Goal: Transaction & Acquisition: Obtain resource

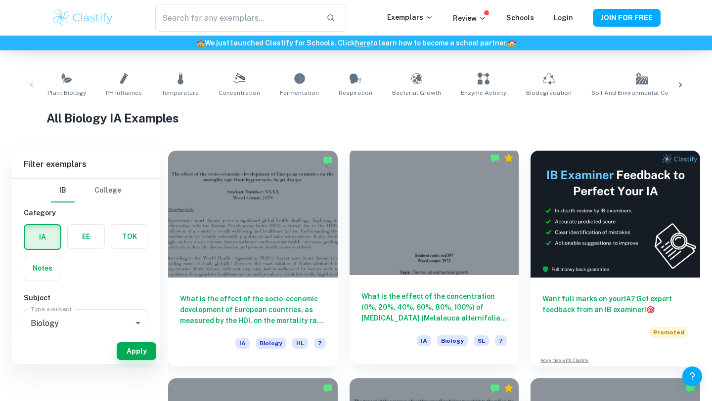
scroll to position [150, 0]
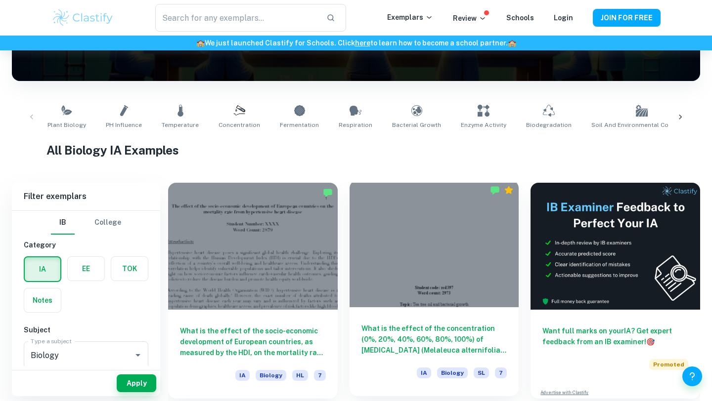
click at [430, 227] on div at bounding box center [435, 243] width 170 height 127
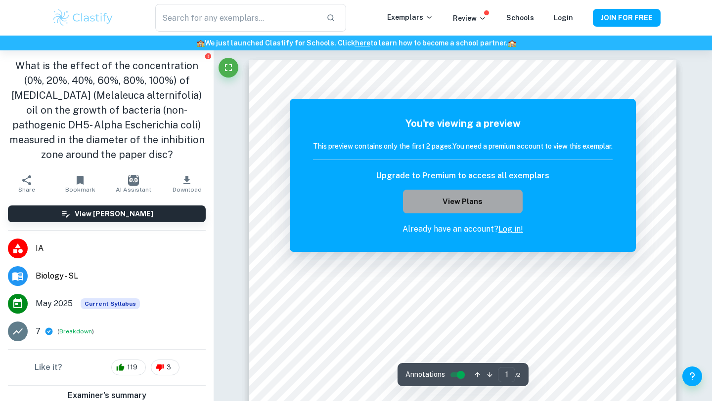
click at [496, 202] on button "View Plans" at bounding box center [463, 202] width 120 height 24
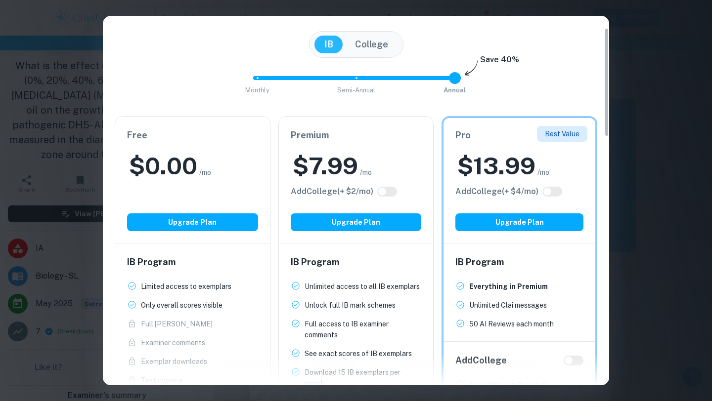
scroll to position [73, 0]
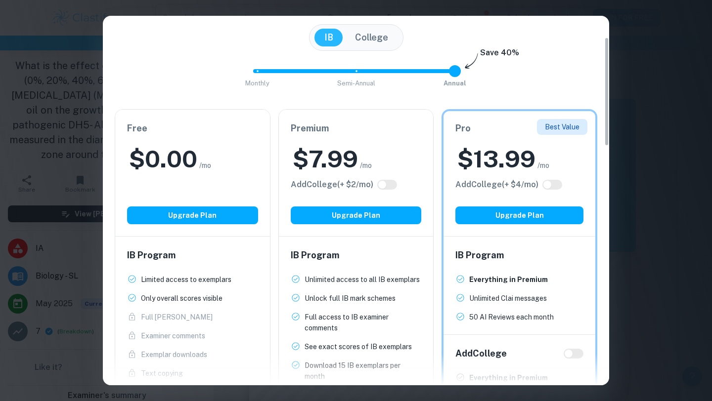
click at [233, 174] on div "$ 0.00 /mo" at bounding box center [192, 159] width 131 height 32
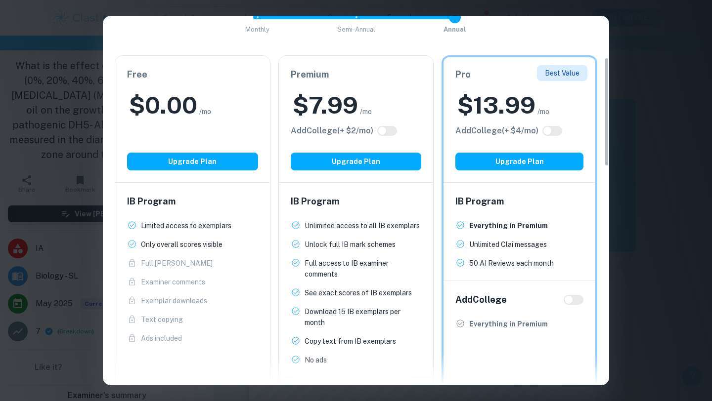
scroll to position [144, 0]
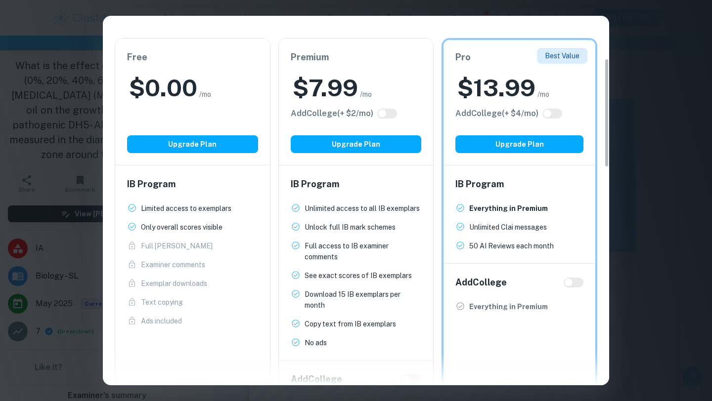
click at [191, 229] on p "Only overall scores visible" at bounding box center [182, 227] width 82 height 11
drag, startPoint x: 236, startPoint y: 227, endPoint x: 244, endPoint y: 193, distance: 35.4
click at [244, 192] on div "IB Program Limited access to exemplars New! Only overall scores visible New! Fu…" at bounding box center [192, 252] width 155 height 173
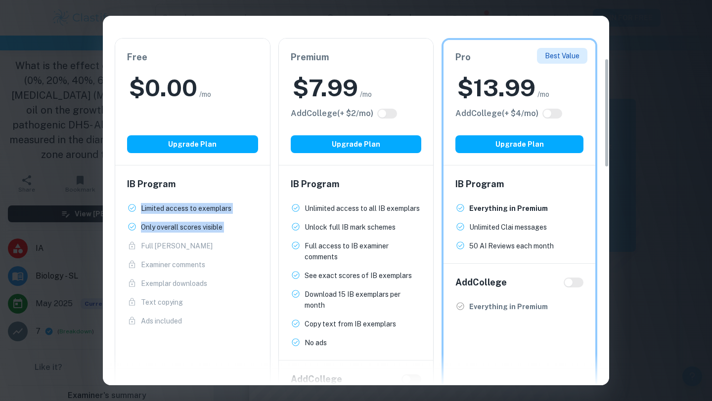
click at [244, 193] on div "IB Program Limited access to exemplars New! Only overall scores visible New! Fu…" at bounding box center [192, 252] width 155 height 173
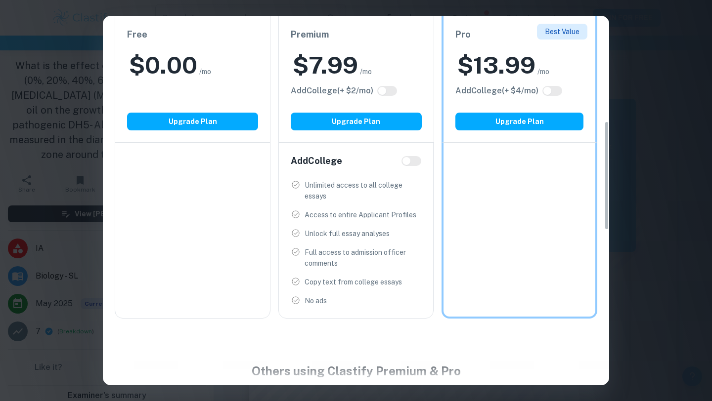
scroll to position [0, 0]
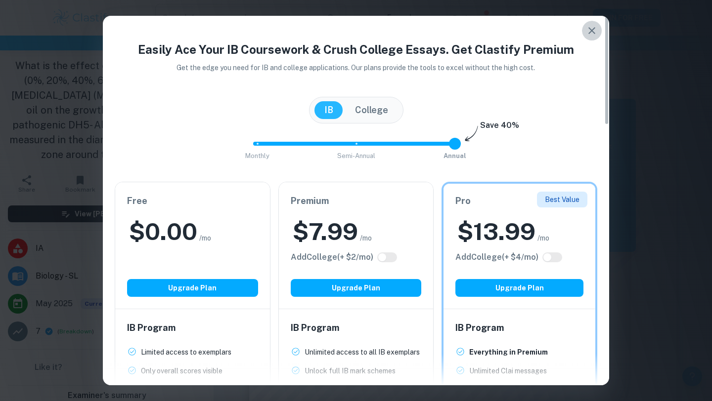
click at [584, 29] on button "button" at bounding box center [592, 31] width 20 height 20
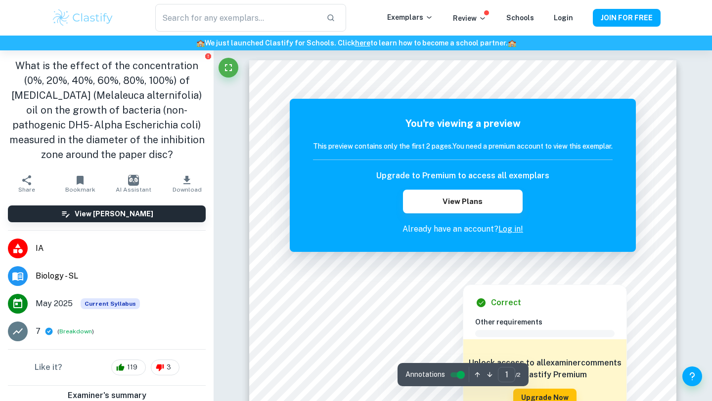
click at [471, 278] on div at bounding box center [463, 277] width 78 height 10
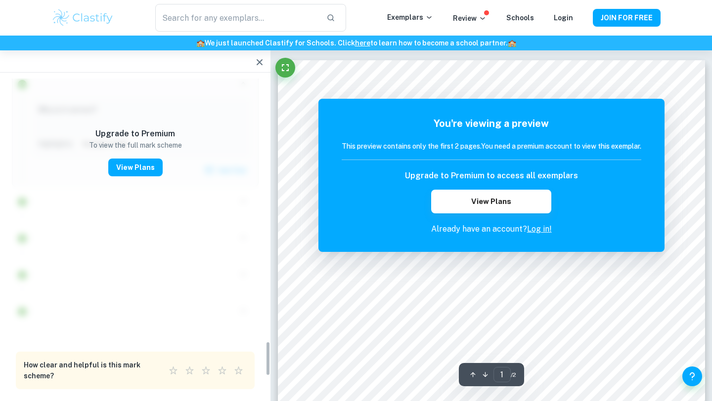
scroll to position [2392, 0]
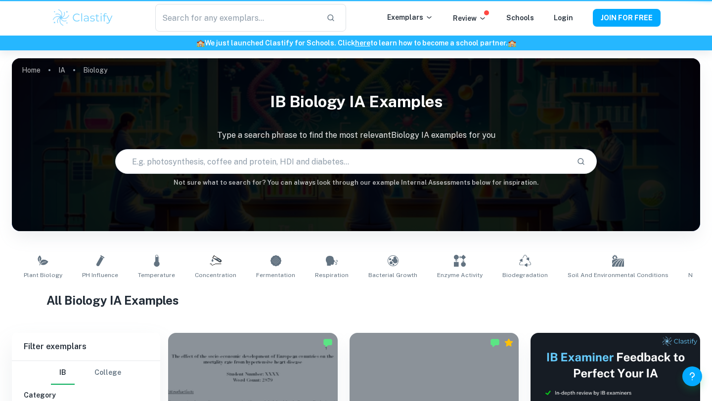
scroll to position [150, 0]
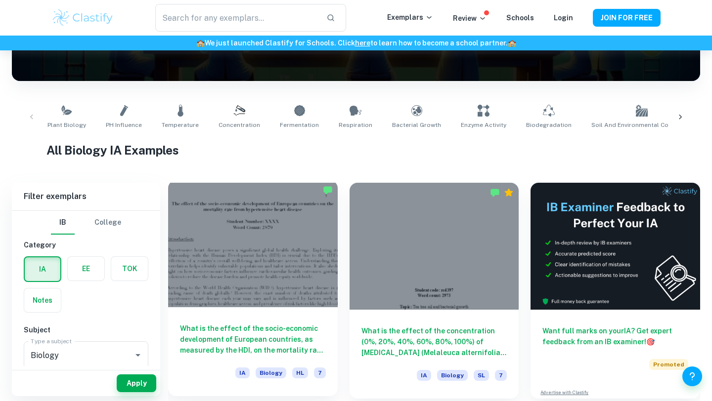
click at [252, 259] on div at bounding box center [253, 243] width 170 height 127
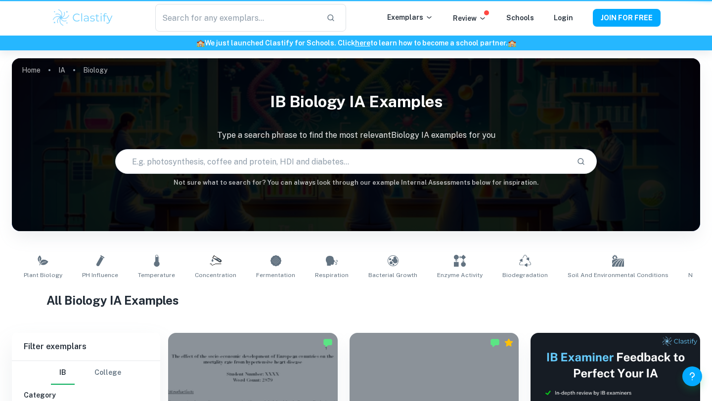
scroll to position [150, 0]
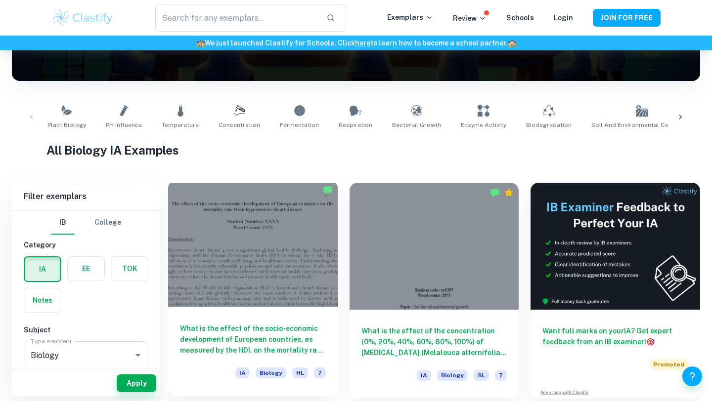
click at [310, 338] on h6 "What is the effect of the socio-economic development of European countries, as …" at bounding box center [253, 339] width 146 height 33
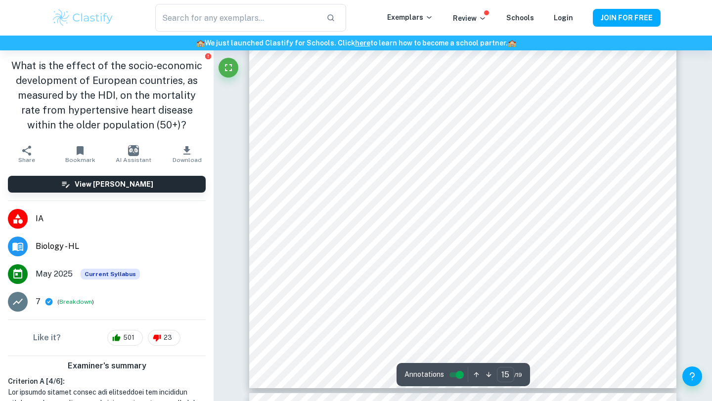
type input "16"
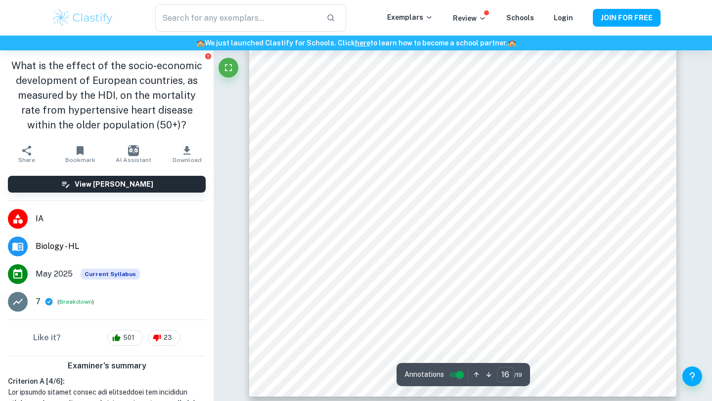
scroll to position [9700, 0]
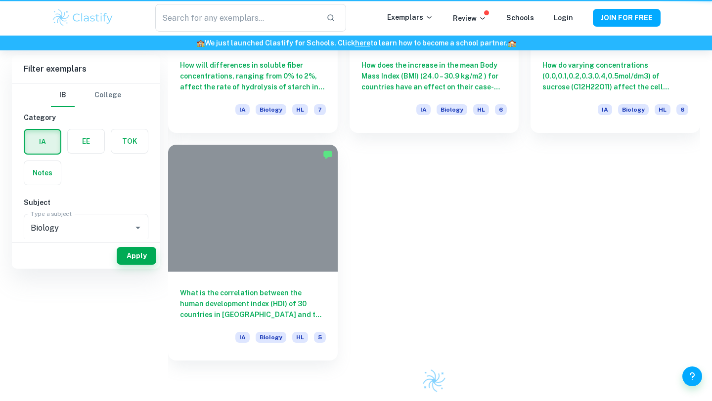
scroll to position [150, 0]
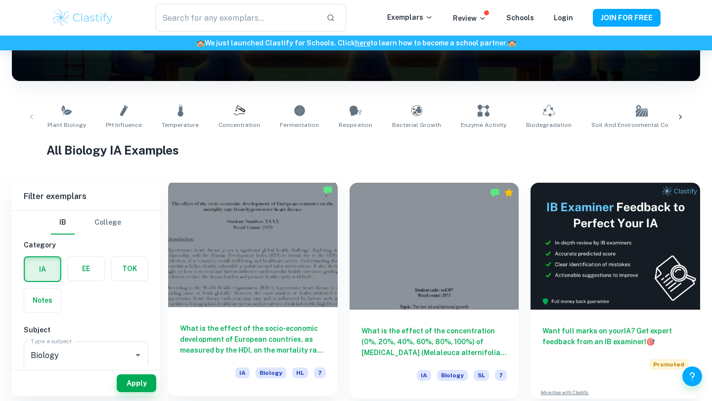
click at [282, 329] on h6 "What is the effect of the socio-economic development of European countries, as …" at bounding box center [253, 339] width 146 height 33
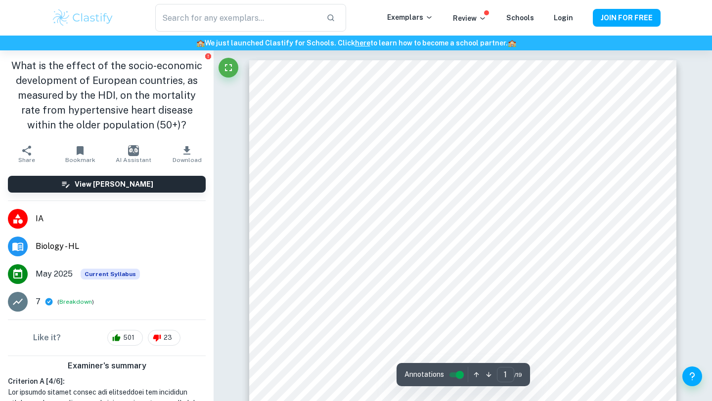
click at [164, 123] on div "Correct Other requirements Comment Unlock access to all examiner comments with …" at bounding box center [82, 114] width 164 height 129
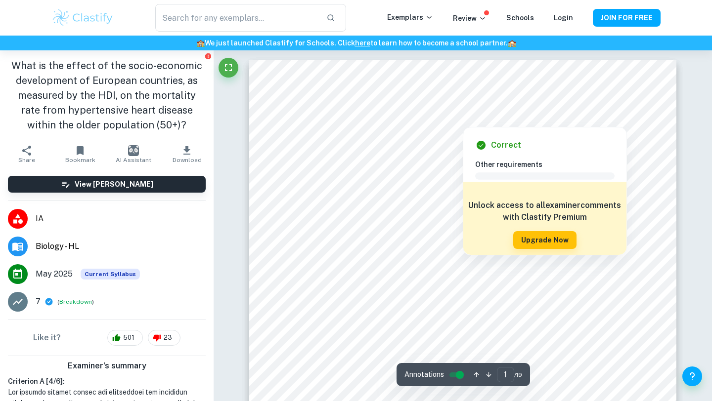
click at [464, 117] on div at bounding box center [462, 119] width 199 height 12
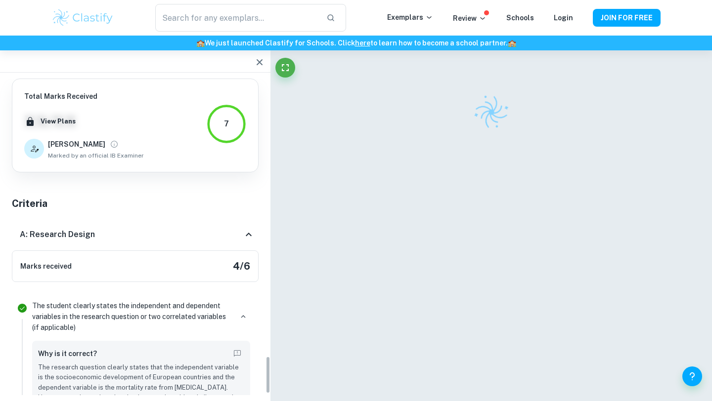
scroll to position [2582, 0]
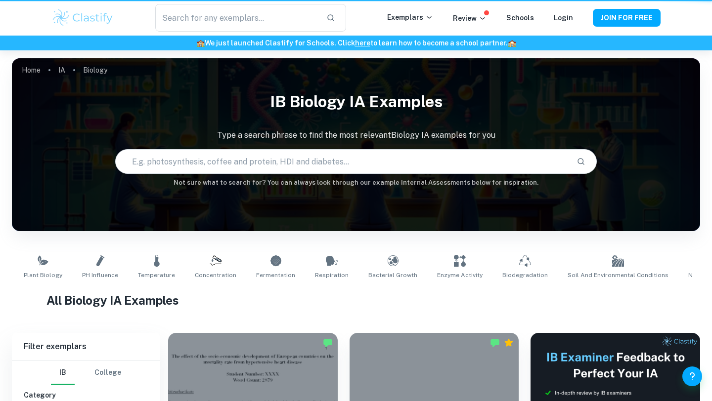
scroll to position [150, 0]
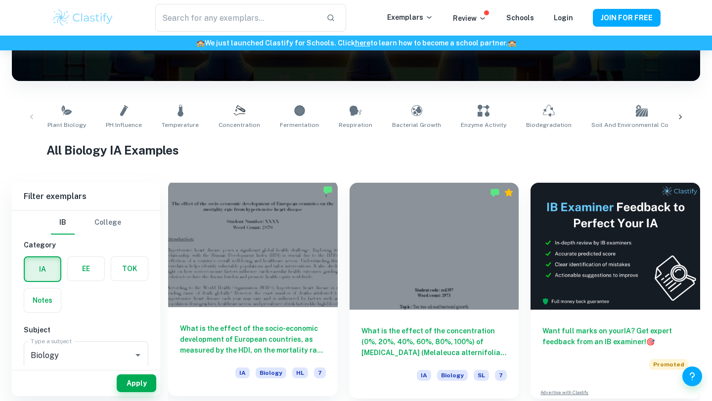
click at [255, 342] on h6 "What is the effect of the socio-economic development of European countries, as …" at bounding box center [253, 339] width 146 height 33
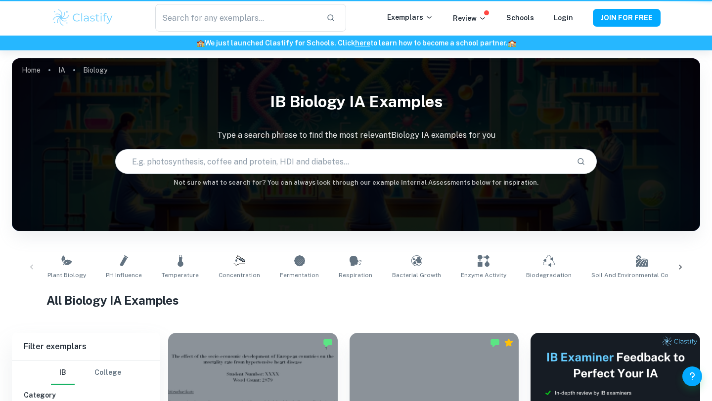
scroll to position [150, 0]
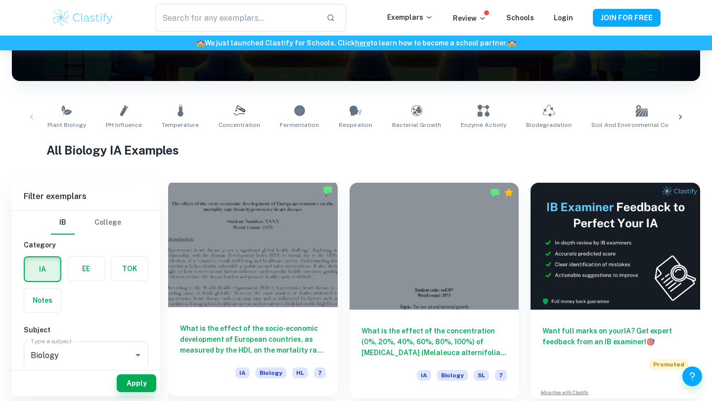
click at [280, 336] on h6 "What is the effect of the socio-economic development of European countries, as …" at bounding box center [253, 339] width 146 height 33
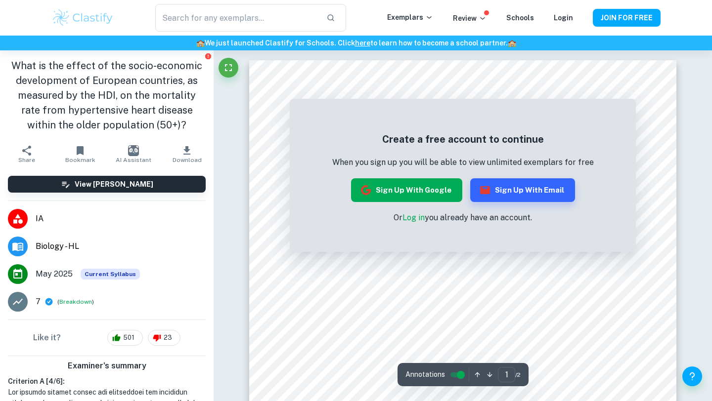
click at [415, 200] on button "Sign up with Google" at bounding box center [406, 190] width 111 height 24
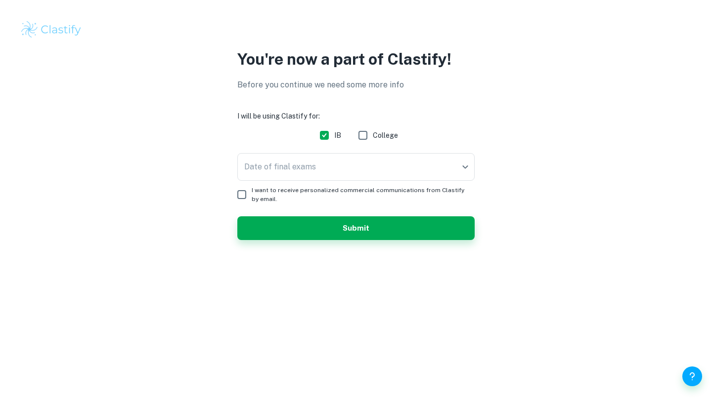
click at [293, 181] on div "Date of final exams ​ Date of final exams" at bounding box center [355, 169] width 237 height 32
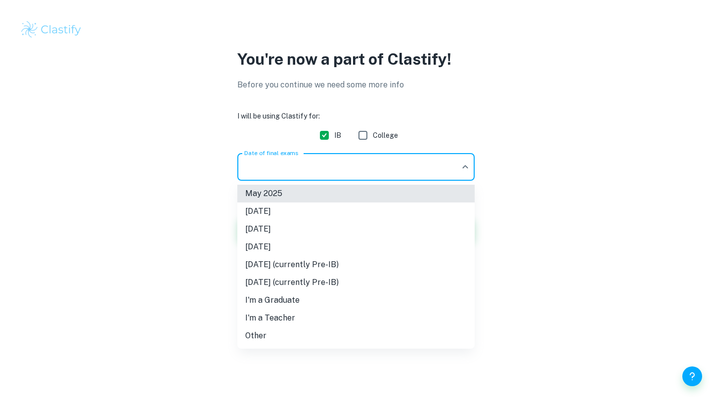
click at [275, 172] on body "We value your privacy We use cookies to enhance your browsing experience, serve…" at bounding box center [356, 200] width 712 height 401
click at [295, 249] on li "[DATE]" at bounding box center [355, 247] width 237 height 18
type input "N26"
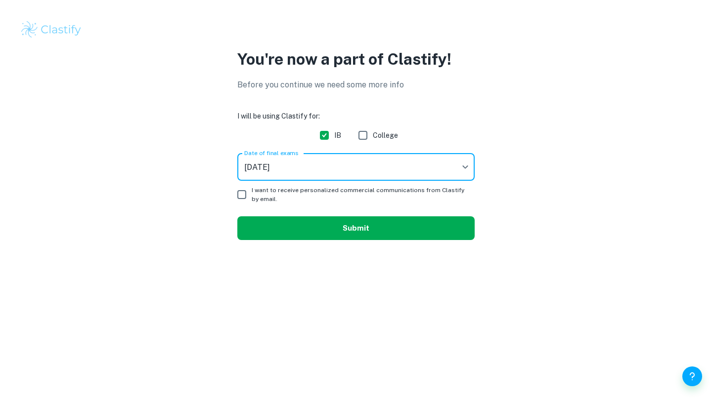
click at [293, 226] on button "Submit" at bounding box center [355, 229] width 237 height 24
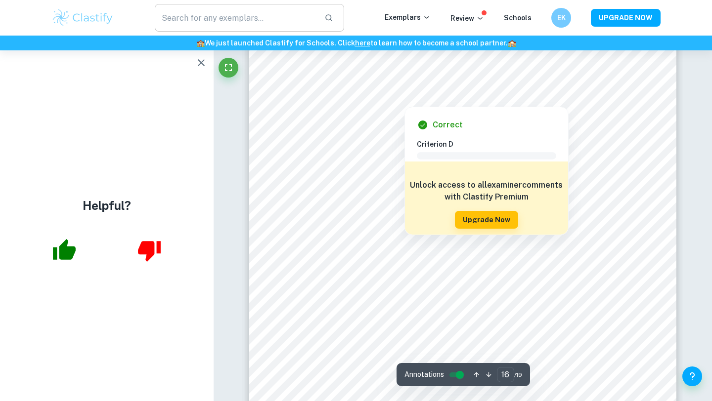
scroll to position [9637, 0]
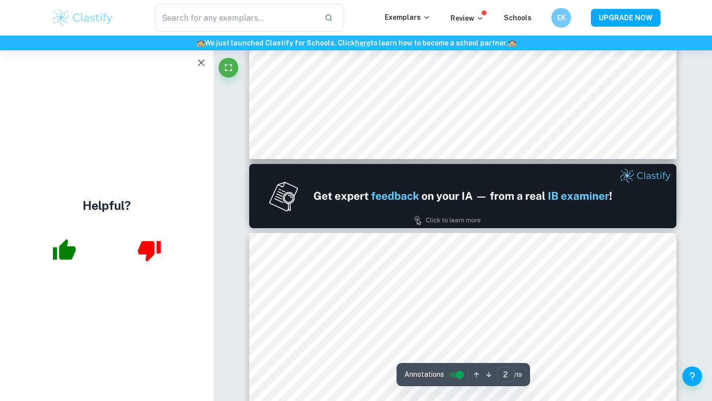
type input "1"
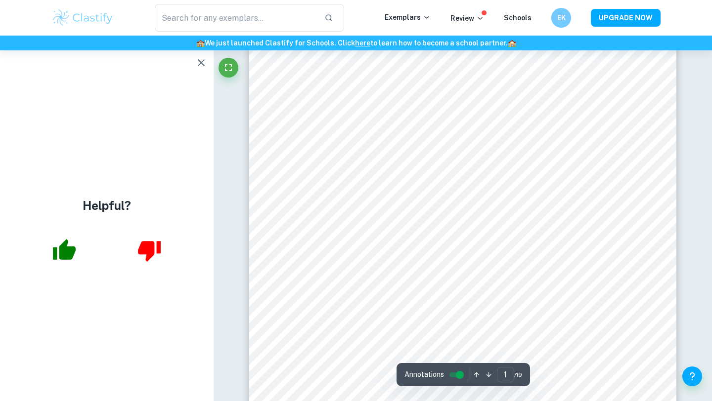
scroll to position [0, 0]
